Goal: Information Seeking & Learning: Compare options

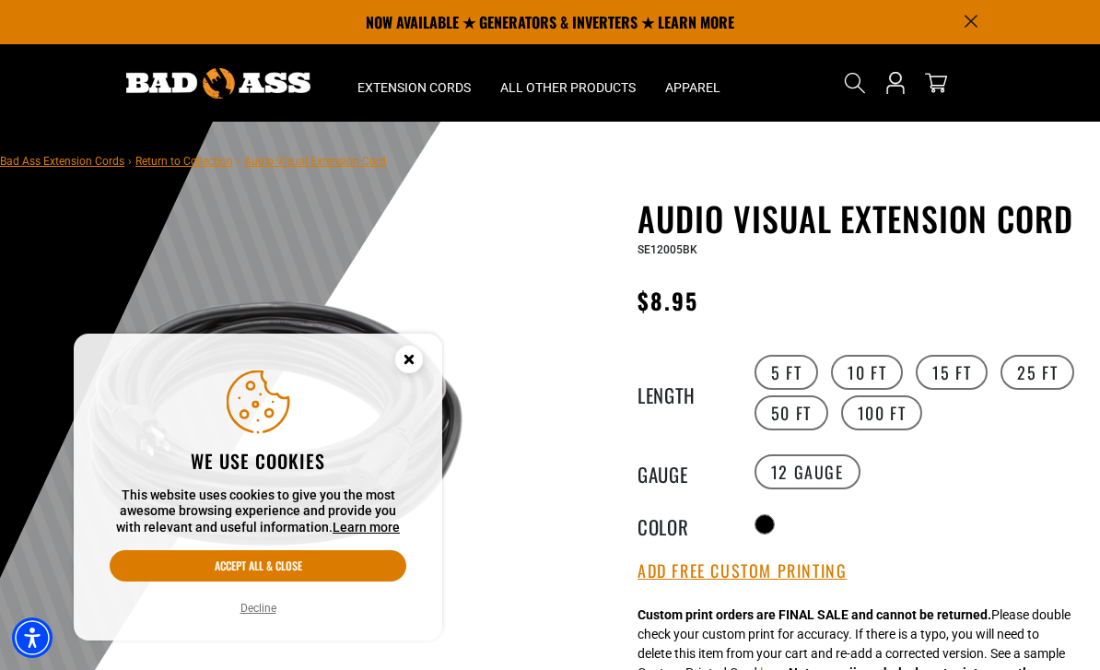
click at [412, 362] on icon "Close this option" at bounding box center [408, 359] width 6 height 6
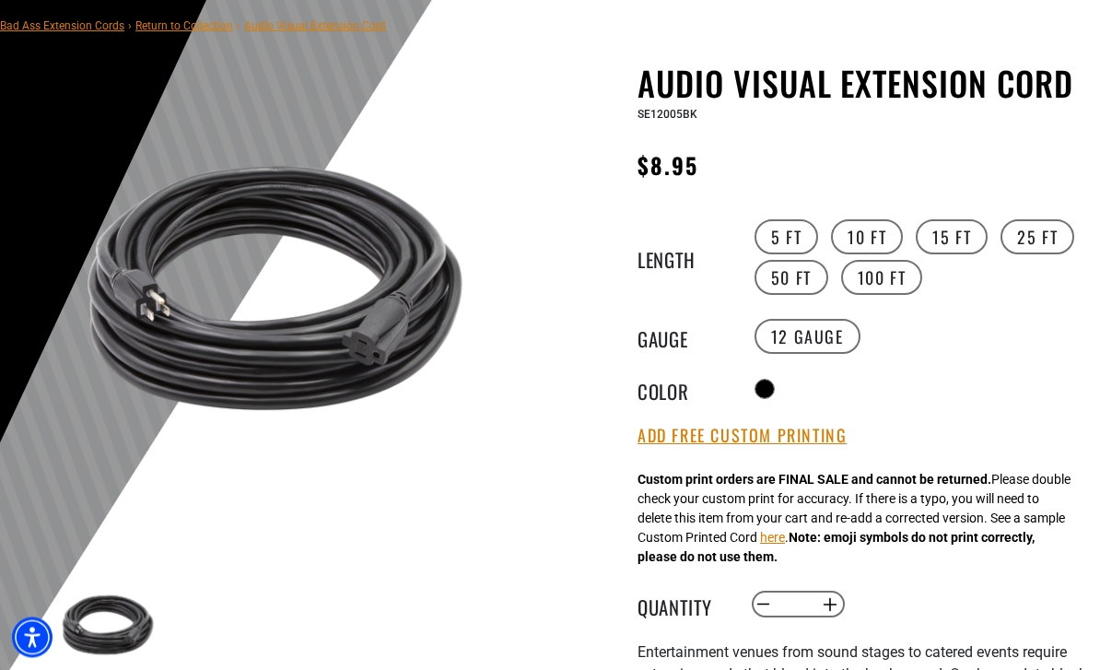
scroll to position [153, 0]
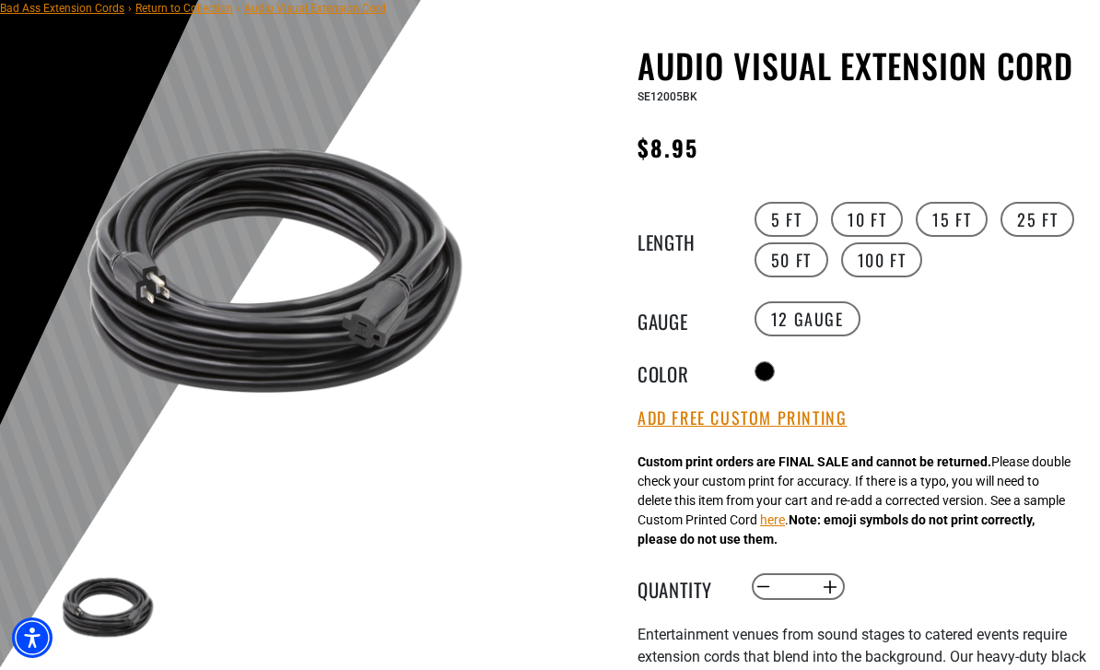
click at [885, 265] on label "100 FT" at bounding box center [882, 259] width 82 height 35
click at [788, 259] on label "50 FT" at bounding box center [791, 259] width 74 height 35
click at [1053, 217] on label "25 FT" at bounding box center [1037, 219] width 74 height 35
click at [958, 218] on label "15 FT" at bounding box center [952, 219] width 72 height 35
click at [869, 217] on label "10 FT" at bounding box center [867, 219] width 72 height 35
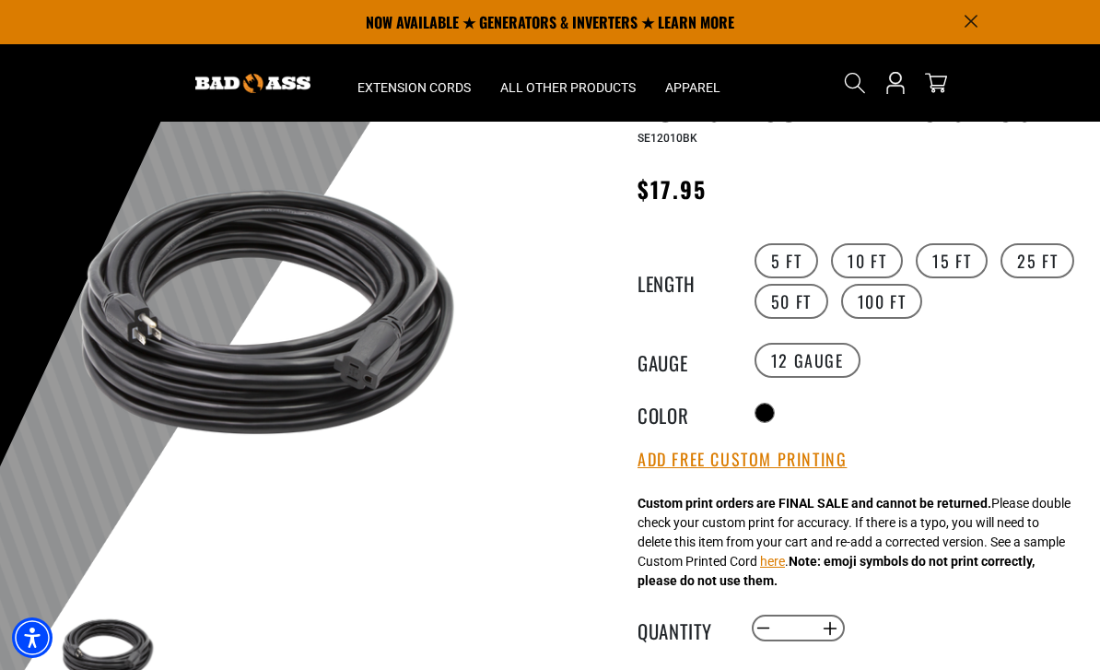
scroll to position [111, 0]
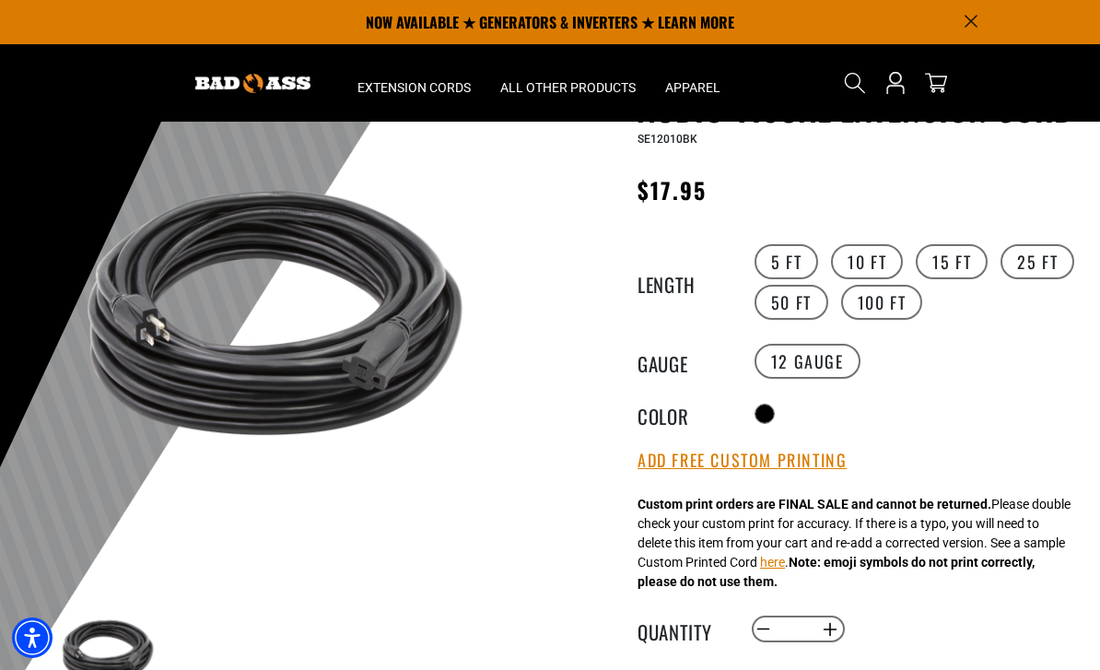
click at [968, 20] on icon "Announcement" at bounding box center [970, 21] width 13 height 13
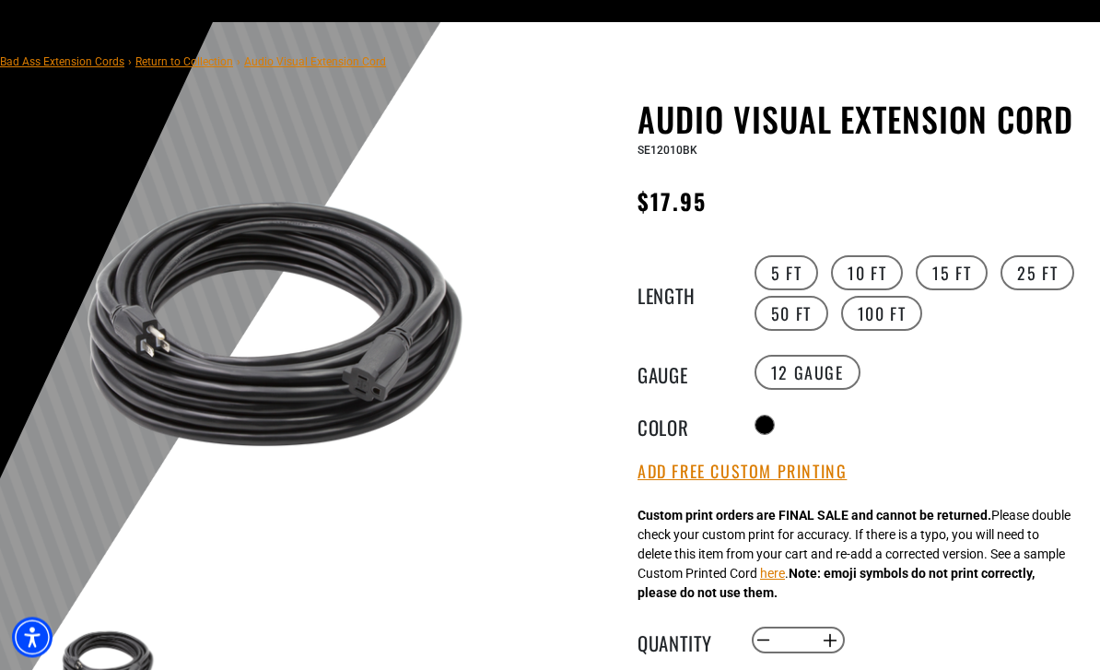
scroll to position [55, 0]
click at [954, 263] on label "15 FT" at bounding box center [952, 272] width 72 height 35
click at [871, 267] on label "10 FT" at bounding box center [867, 272] width 72 height 35
